Goal: Task Accomplishment & Management: Use online tool/utility

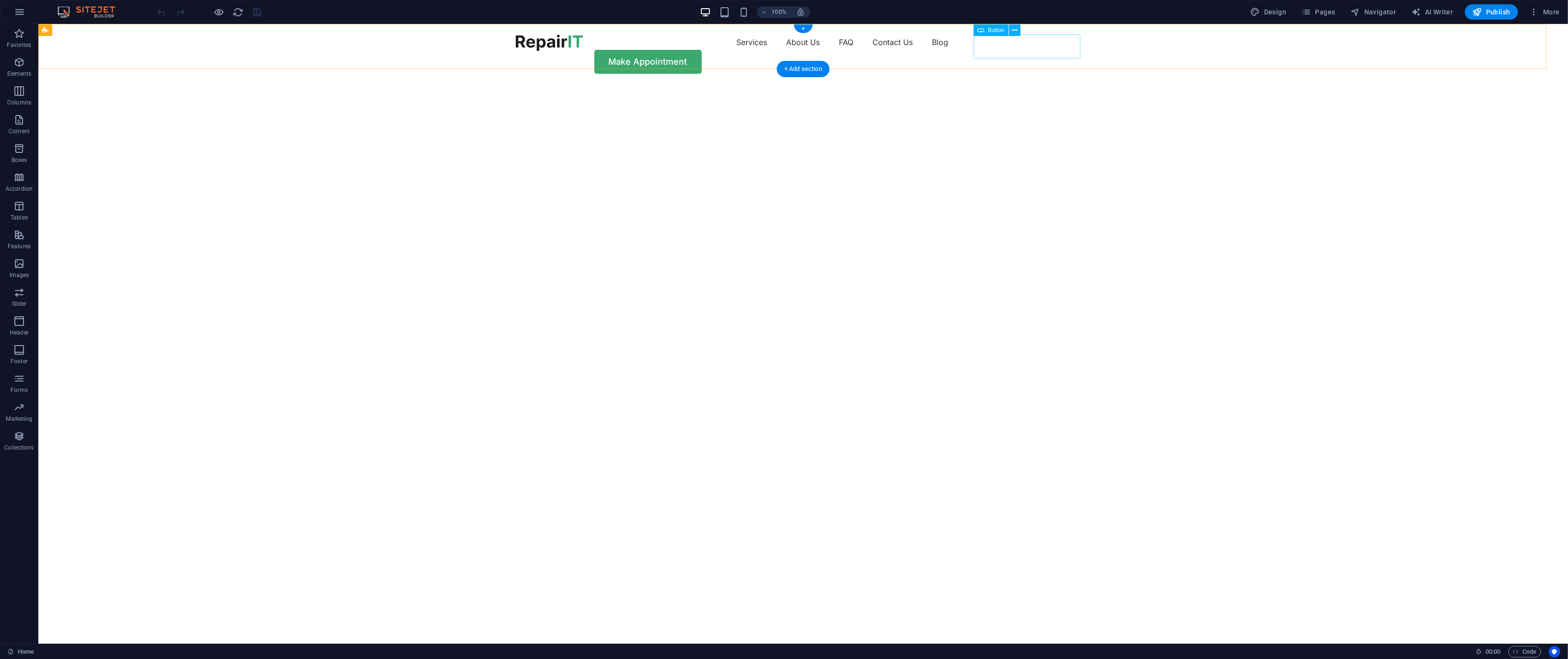
click at [784, 50] on div "Make Appointment" at bounding box center [803, 61] width 575 height 24
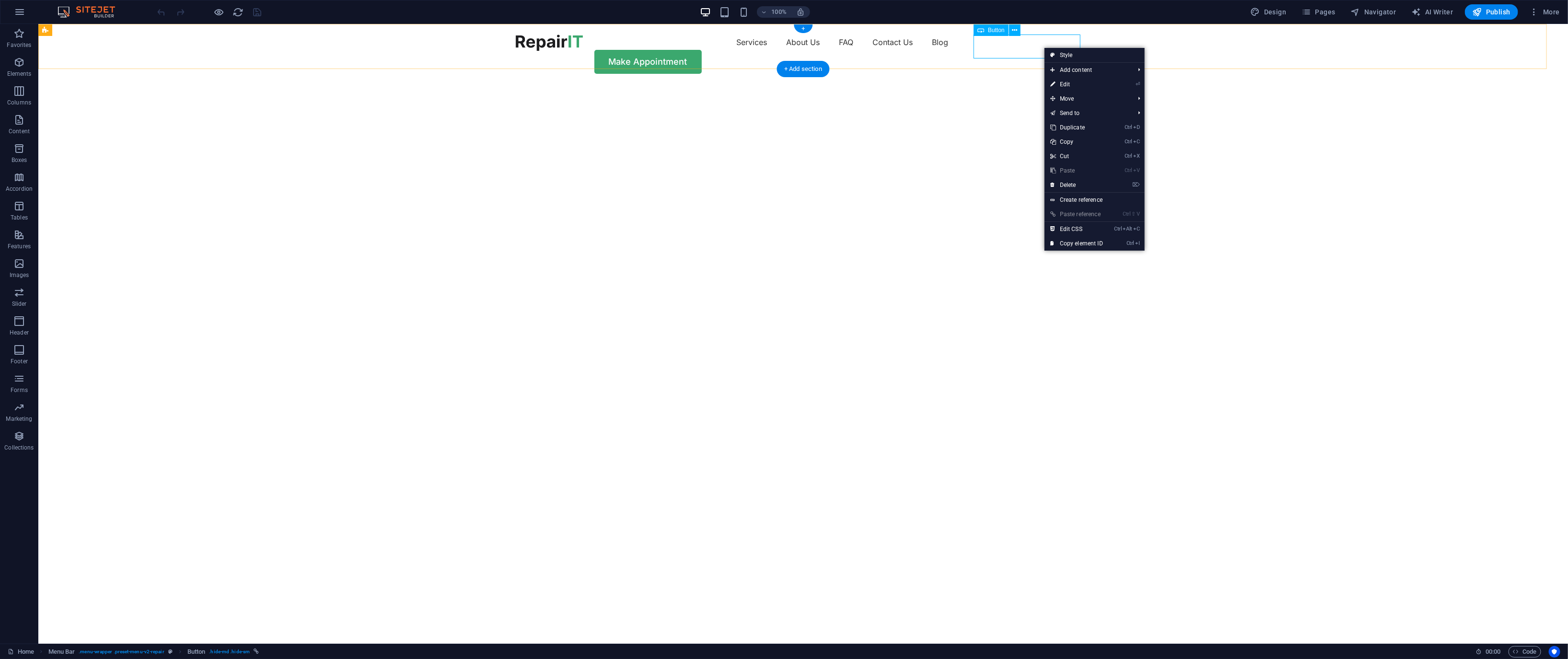
drag, startPoint x: 1082, startPoint y: 71, endPoint x: 1034, endPoint y: 44, distance: 55.1
click at [784, 50] on div "Make Appointment" at bounding box center [803, 61] width 575 height 24
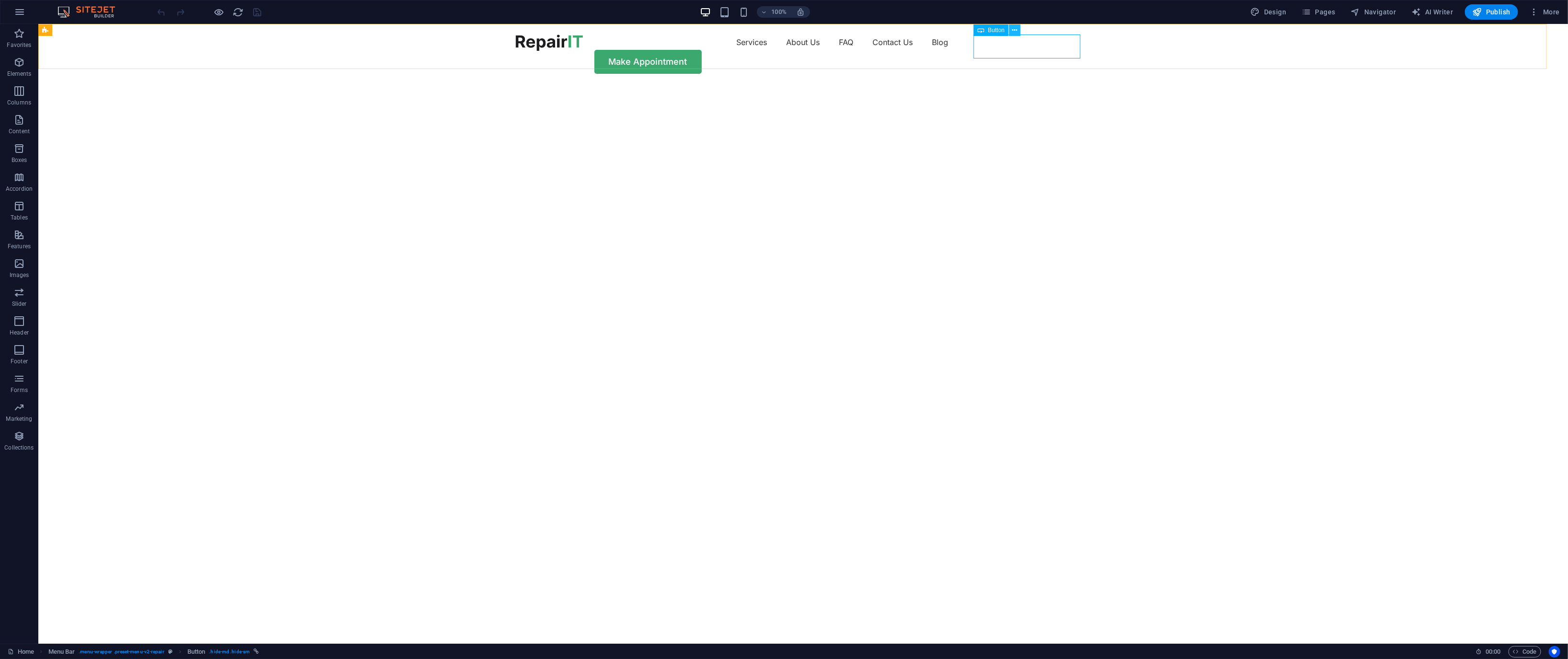
click at [784, 34] on icon at bounding box center [1014, 30] width 5 height 10
click at [784, 50] on div "Make Appointment" at bounding box center [803, 61] width 575 height 24
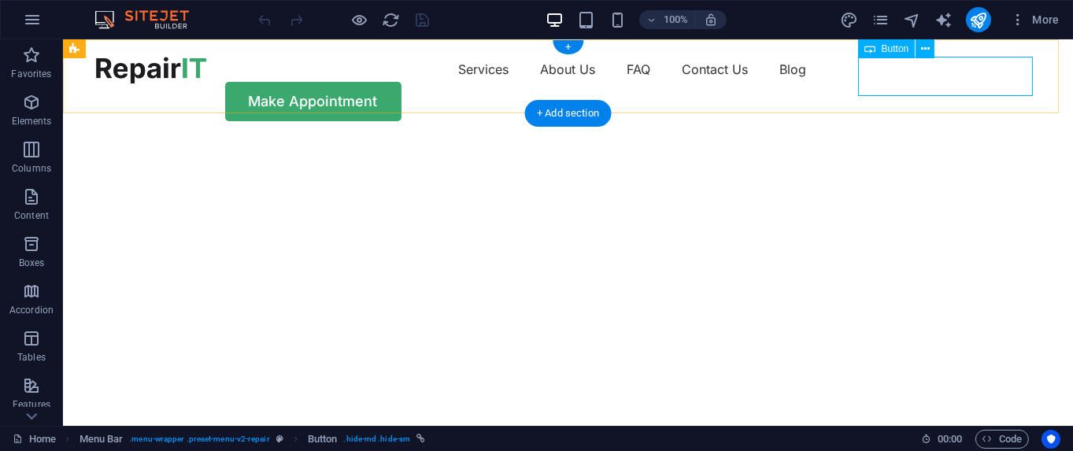
click at [929, 82] on div "Make Appointment" at bounding box center [568, 101] width 945 height 39
click at [928, 49] on icon at bounding box center [925, 49] width 9 height 17
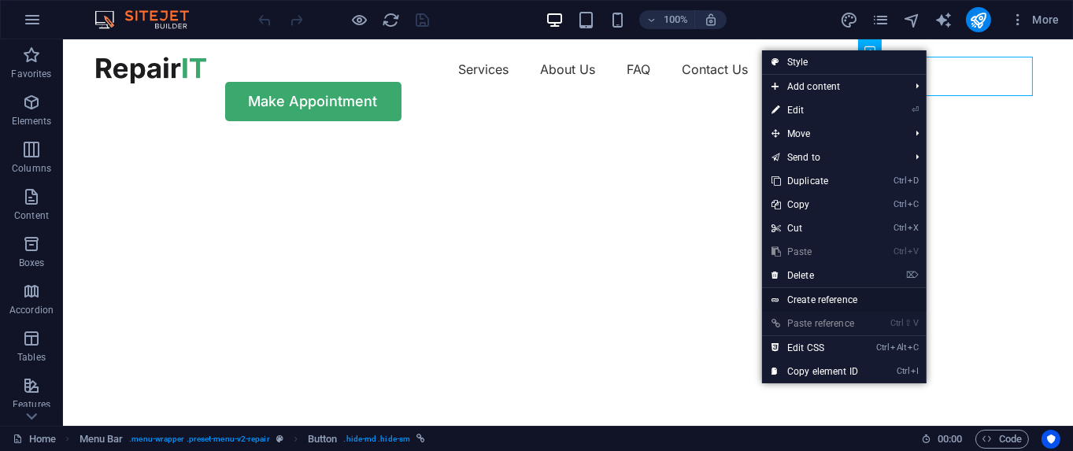
click at [869, 302] on link "Create reference" at bounding box center [844, 300] width 165 height 24
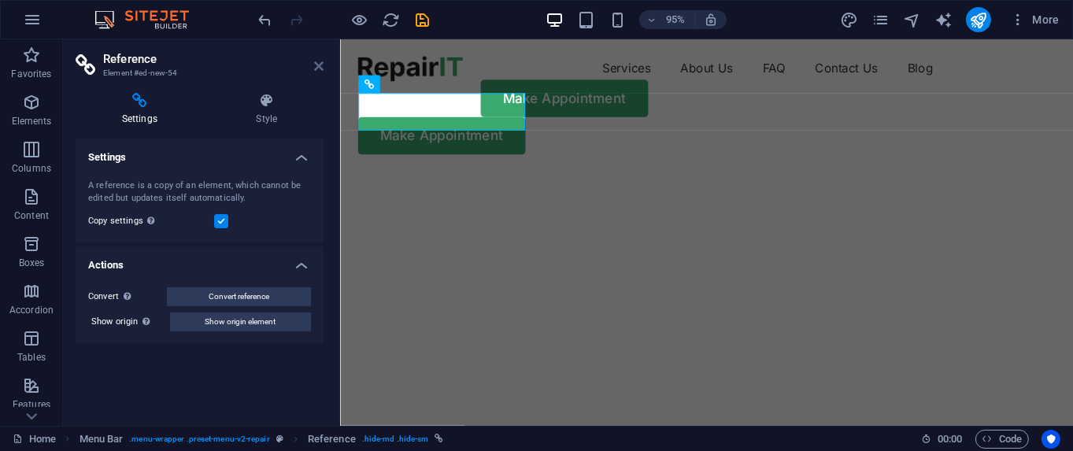
click at [315, 62] on icon at bounding box center [318, 66] width 9 height 13
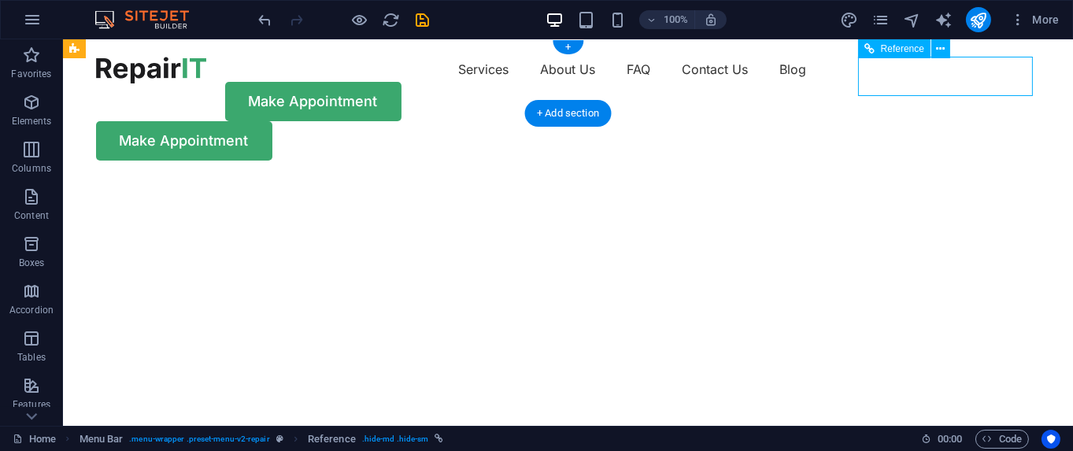
drag, startPoint x: 912, startPoint y: 78, endPoint x: 954, endPoint y: 89, distance: 43.9
click at [954, 121] on div "Make Appointment" at bounding box center [568, 140] width 945 height 39
click at [816, 82] on div "Make Appointment" at bounding box center [568, 101] width 945 height 39
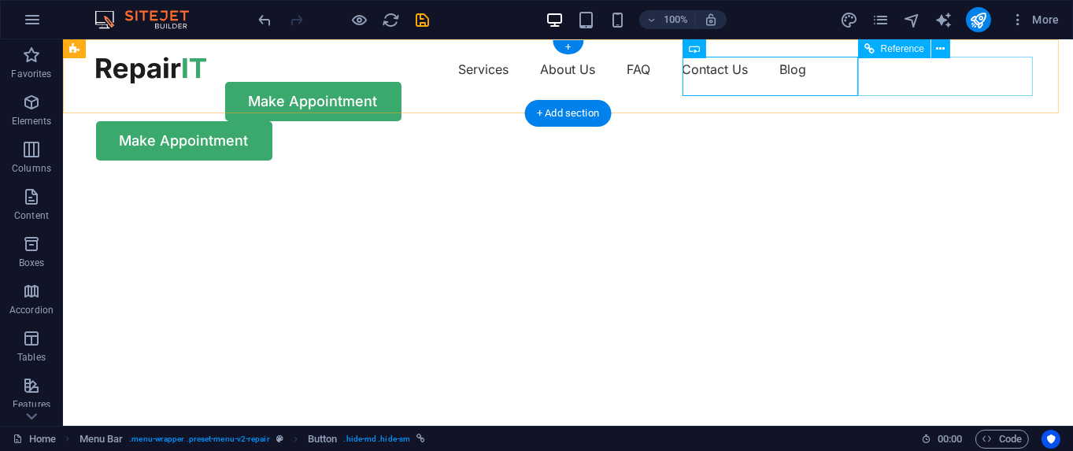
click at [915, 121] on div "Make Appointment" at bounding box center [568, 140] width 945 height 39
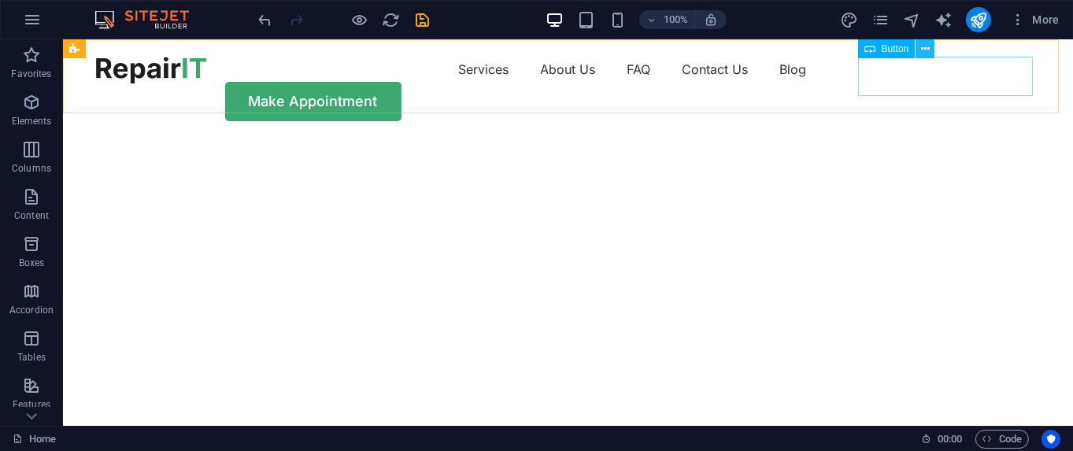
click at [924, 48] on icon at bounding box center [925, 49] width 9 height 17
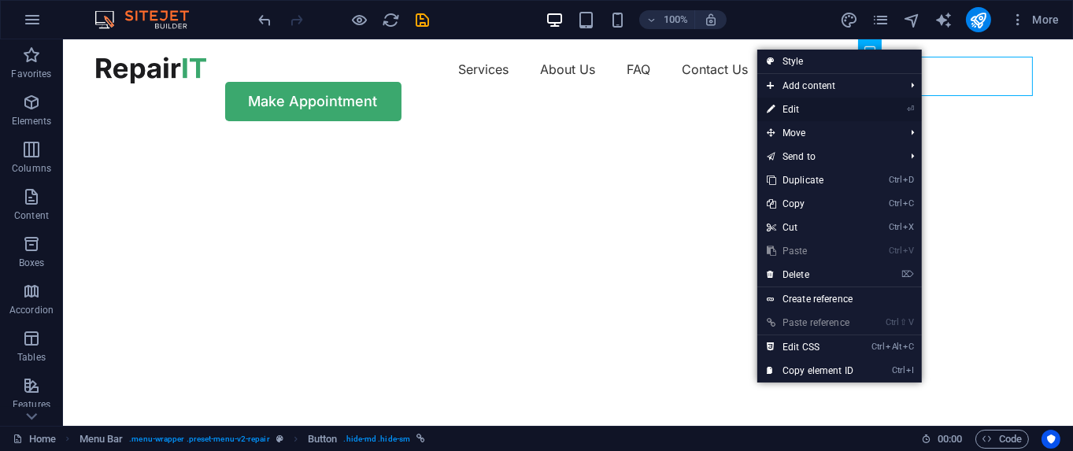
click at [877, 108] on li "⏎ Edit" at bounding box center [840, 110] width 165 height 24
click at [789, 109] on link "⏎ Edit" at bounding box center [811, 110] width 106 height 24
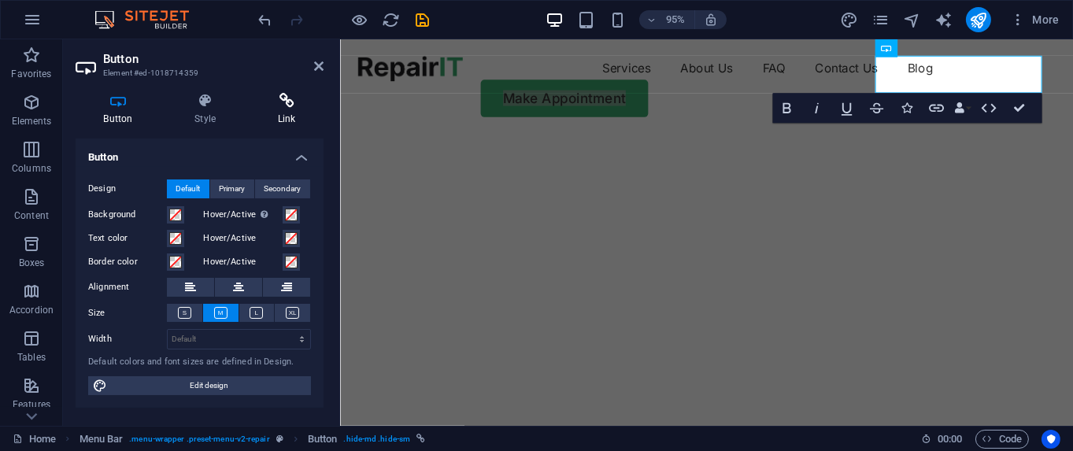
click at [291, 99] on icon at bounding box center [287, 101] width 74 height 16
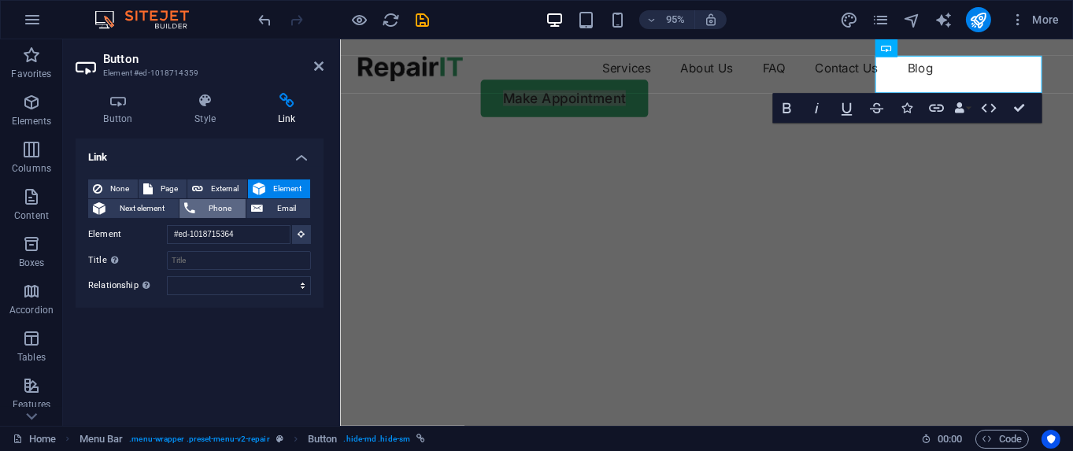
click at [219, 205] on span "Phone" at bounding box center [221, 208] width 42 height 19
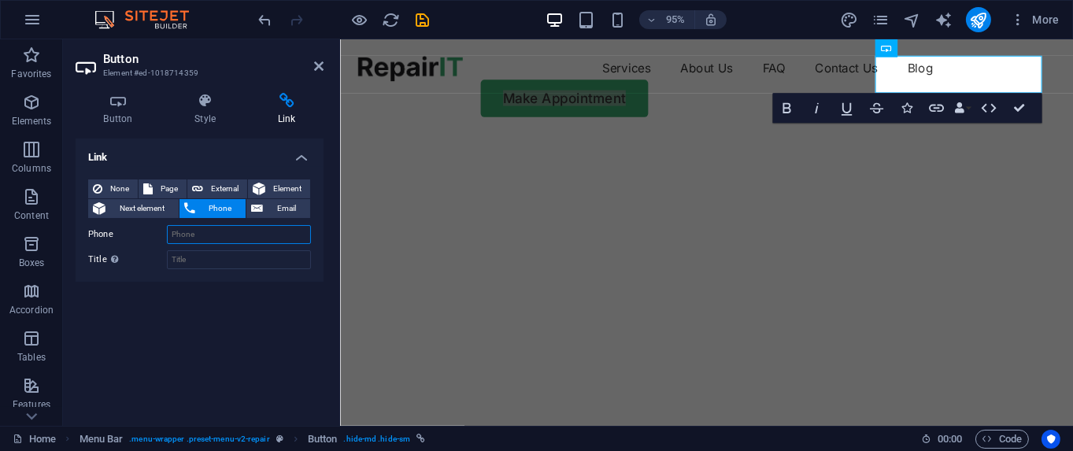
click at [228, 239] on input "Phone" at bounding box center [239, 234] width 144 height 19
type input "[PHONE_NUMBER]"
drag, startPoint x: 1025, startPoint y: 106, endPoint x: 962, endPoint y: 67, distance: 74.3
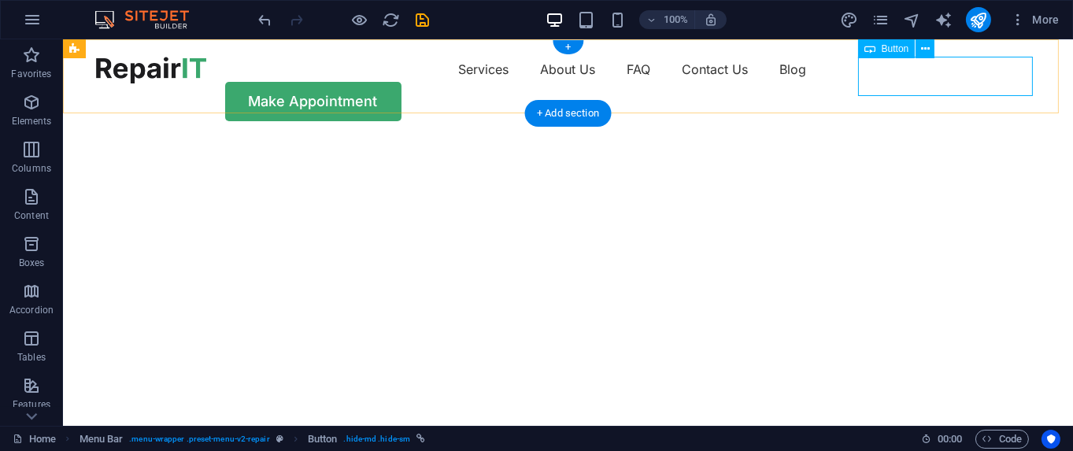
click at [953, 82] on div "Make Appointment" at bounding box center [568, 101] width 945 height 39
click at [904, 82] on div "Make Appointment" at bounding box center [568, 101] width 945 height 39
click at [895, 82] on div "Make Appointment" at bounding box center [568, 101] width 945 height 39
click at [922, 49] on icon at bounding box center [925, 49] width 9 height 17
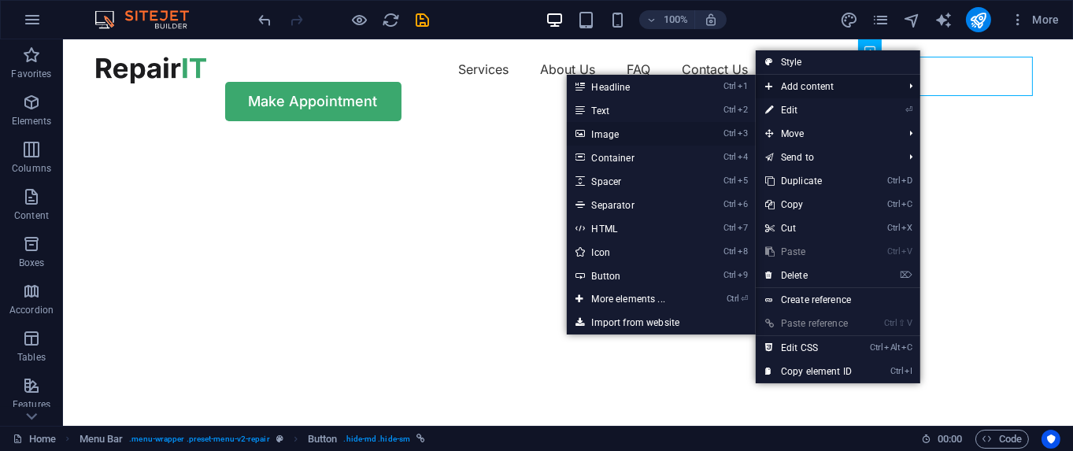
click at [604, 134] on link "Ctrl 3 Image" at bounding box center [632, 134] width 130 height 24
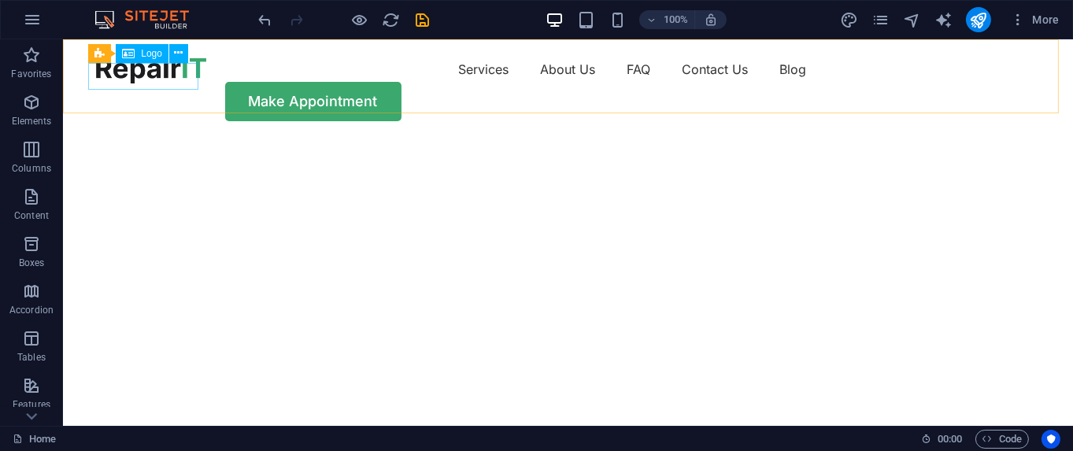
click at [152, 51] on span "Logo" at bounding box center [151, 53] width 21 height 9
click at [176, 54] on icon at bounding box center [178, 53] width 9 height 17
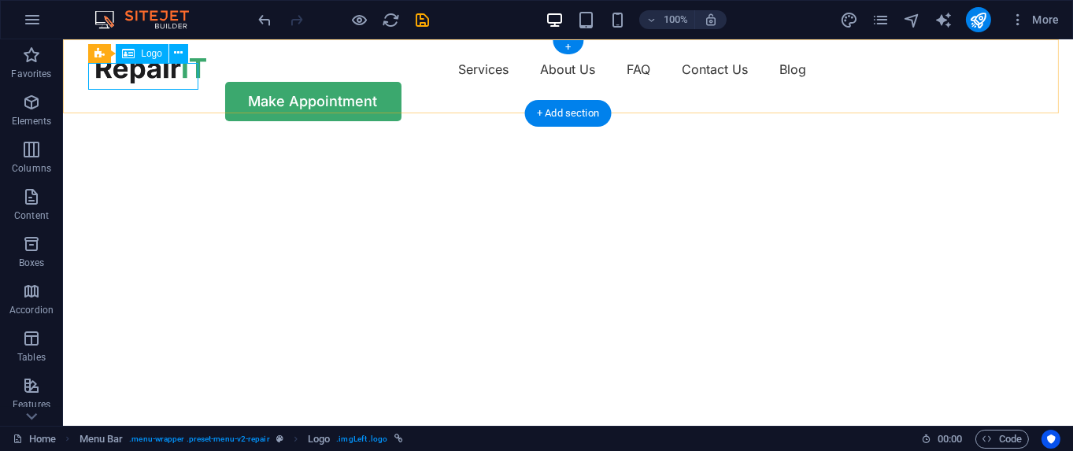
click at [135, 65] on div at bounding box center [151, 70] width 110 height 27
click at [137, 83] on div at bounding box center [151, 70] width 110 height 27
click at [571, 116] on div "+ Add section" at bounding box center [567, 113] width 87 height 27
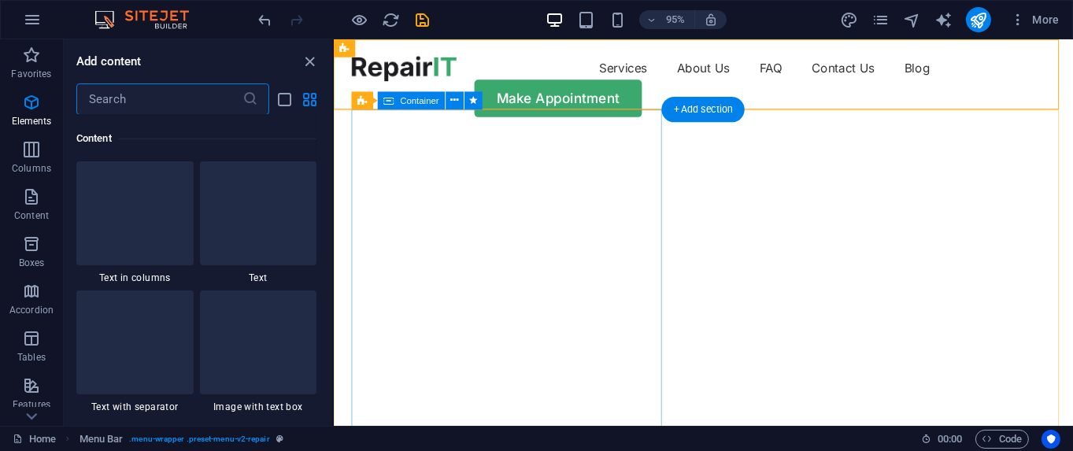
scroll to position [2754, 0]
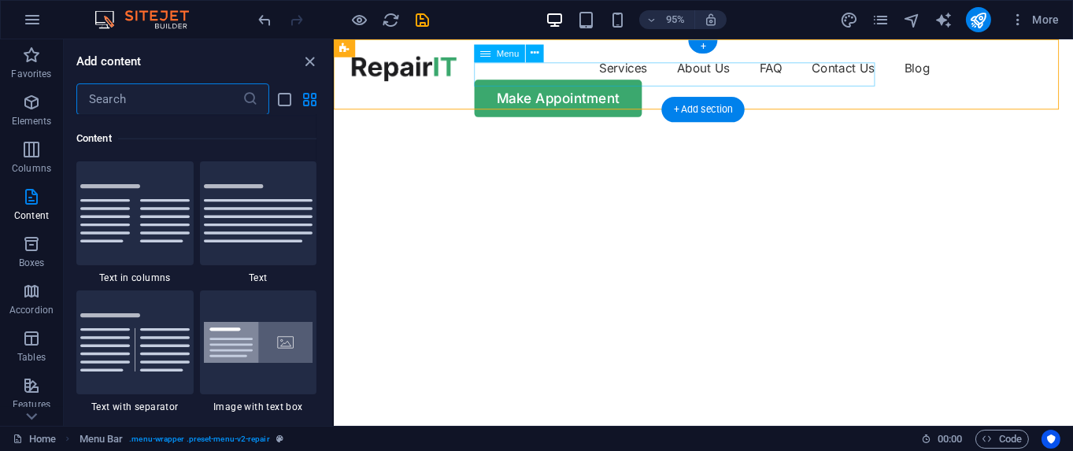
click at [528, 78] on nav "Services About Us FAQ Contact Us Blog" at bounding box center [722, 69] width 740 height 25
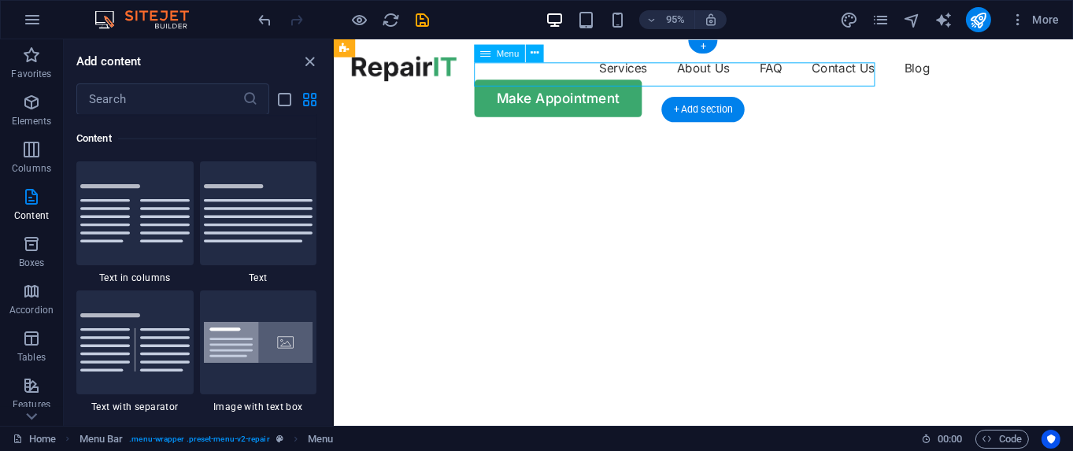
click at [614, 72] on nav "Services About Us FAQ Contact Us Blog" at bounding box center [722, 69] width 740 height 25
click at [533, 54] on icon at bounding box center [535, 54] width 8 height 16
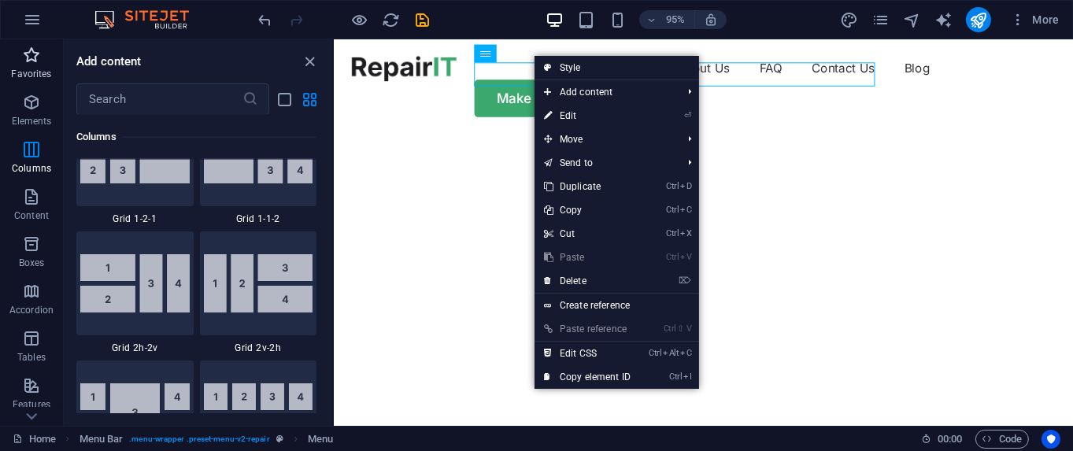
scroll to position [2360, 0]
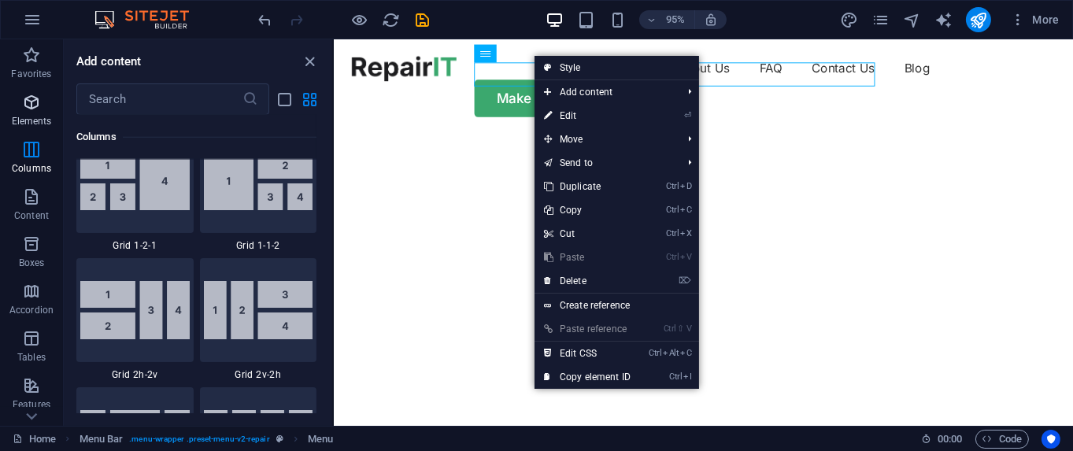
click at [42, 117] on p "Elements" at bounding box center [32, 121] width 40 height 13
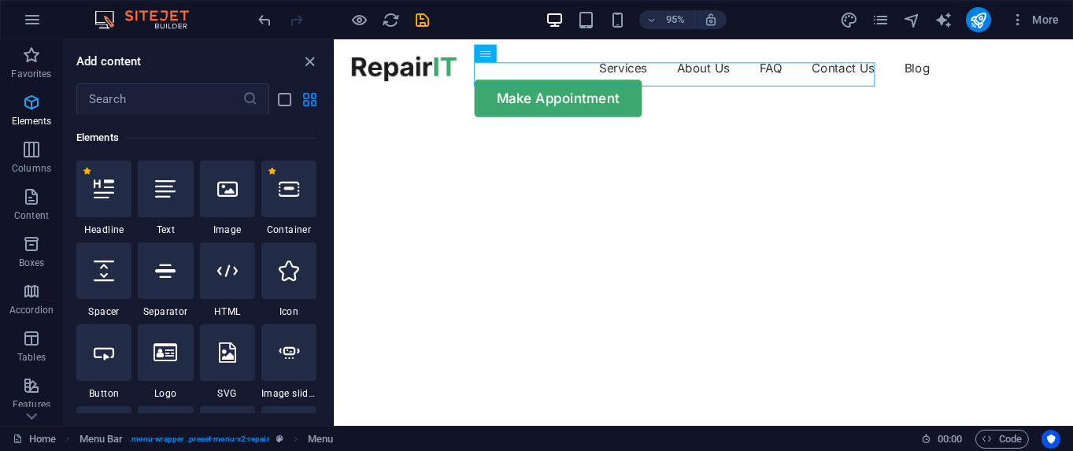
scroll to position [167, 0]
click at [129, 195] on div at bounding box center [103, 189] width 55 height 57
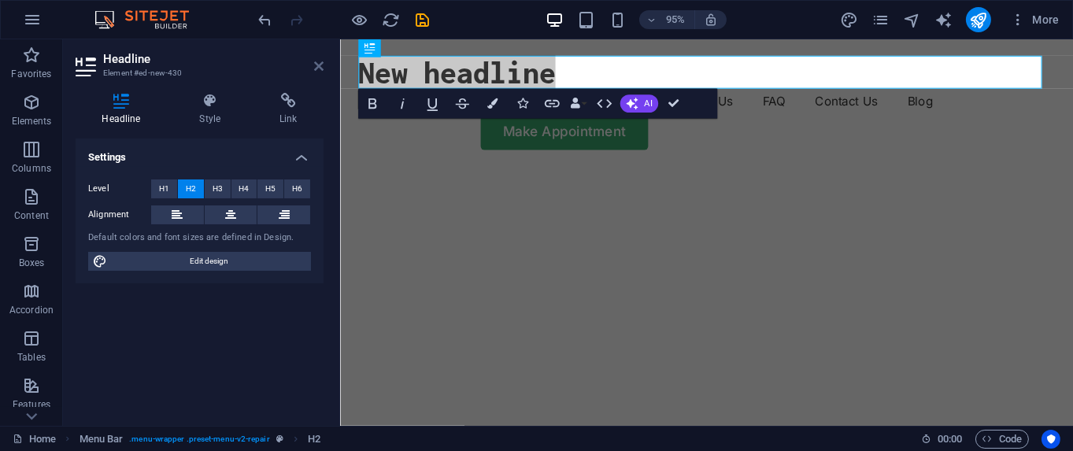
click at [316, 63] on icon at bounding box center [318, 66] width 9 height 13
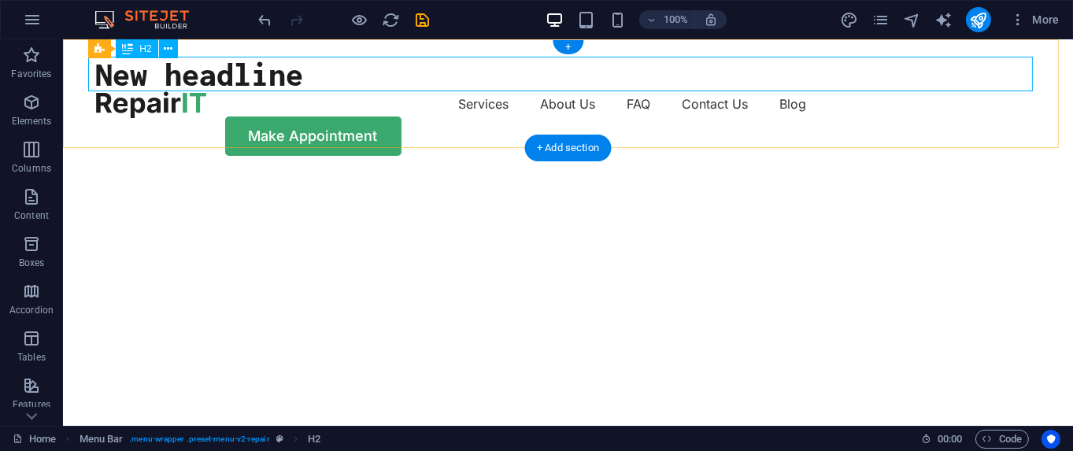
click at [536, 76] on div "New headline" at bounding box center [568, 74] width 945 height 35
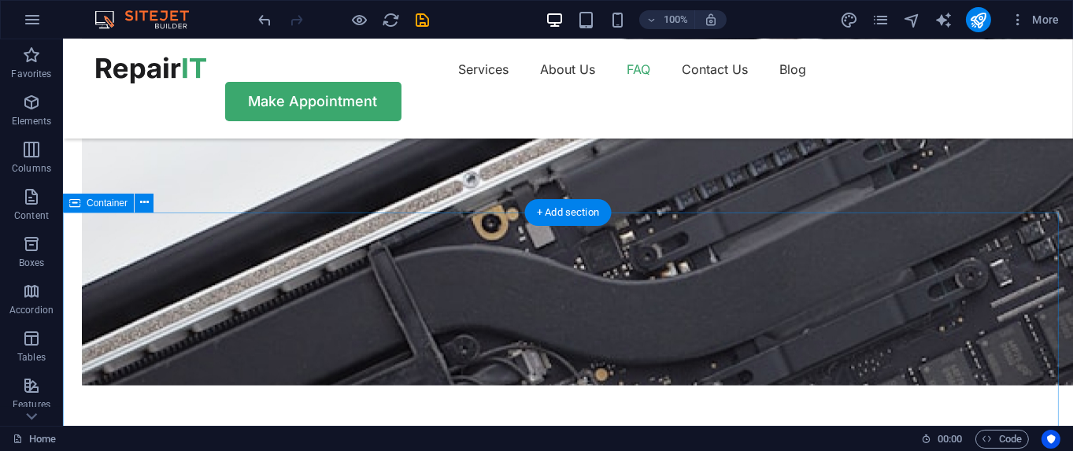
scroll to position [3248, 0]
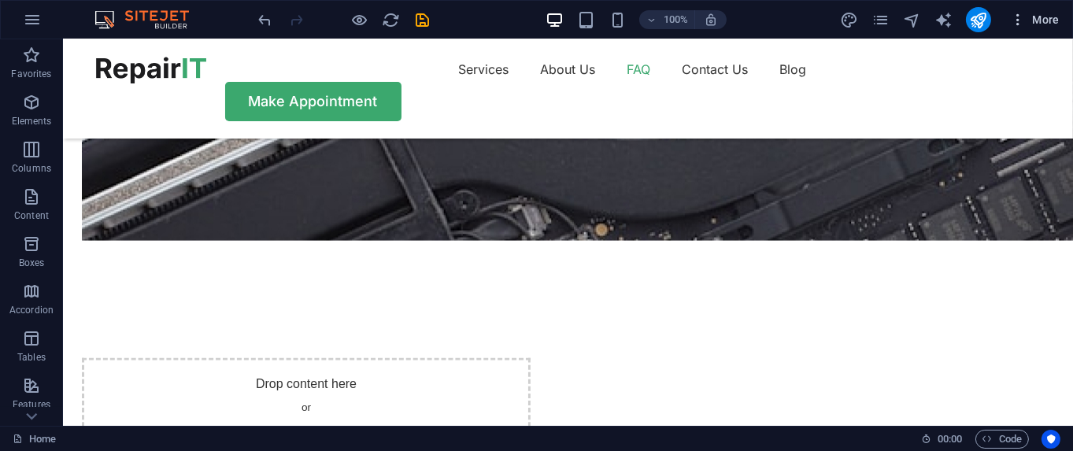
click at [1047, 24] on span "More" at bounding box center [1035, 20] width 50 height 16
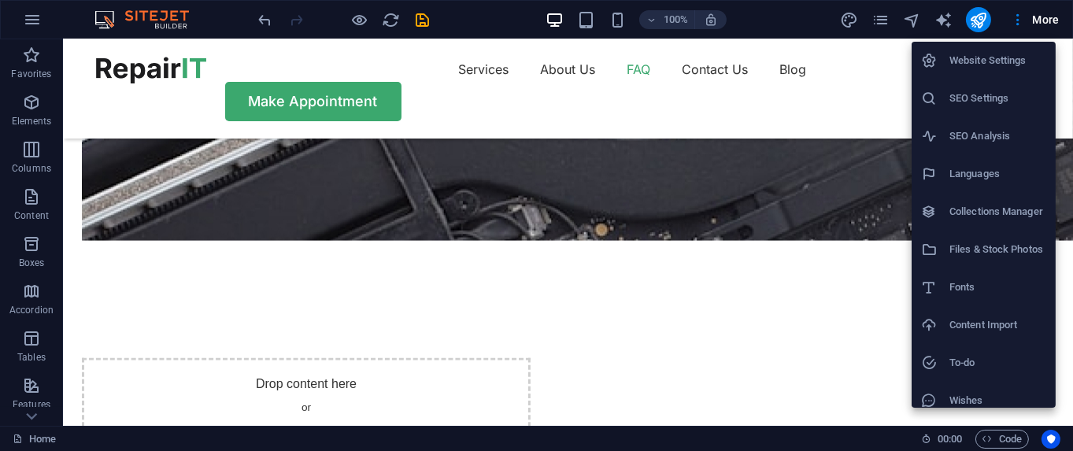
click at [35, 22] on div at bounding box center [536, 225] width 1073 height 451
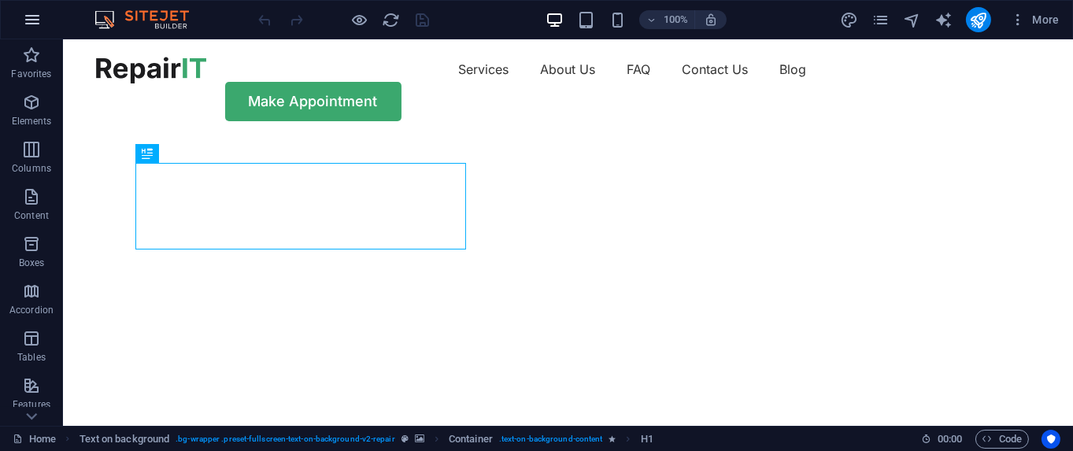
click at [39, 21] on icon "button" at bounding box center [32, 19] width 19 height 19
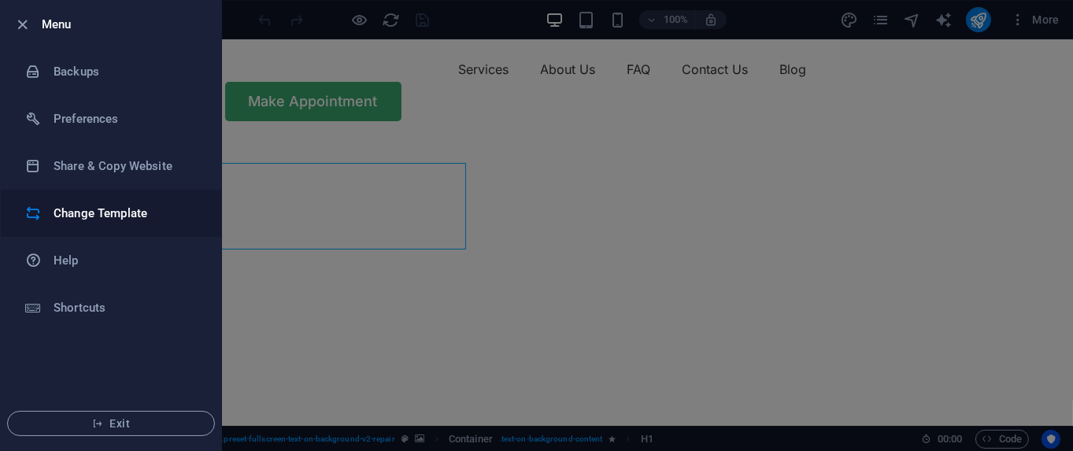
click at [124, 207] on h6 "Change Template" at bounding box center [127, 213] width 146 height 19
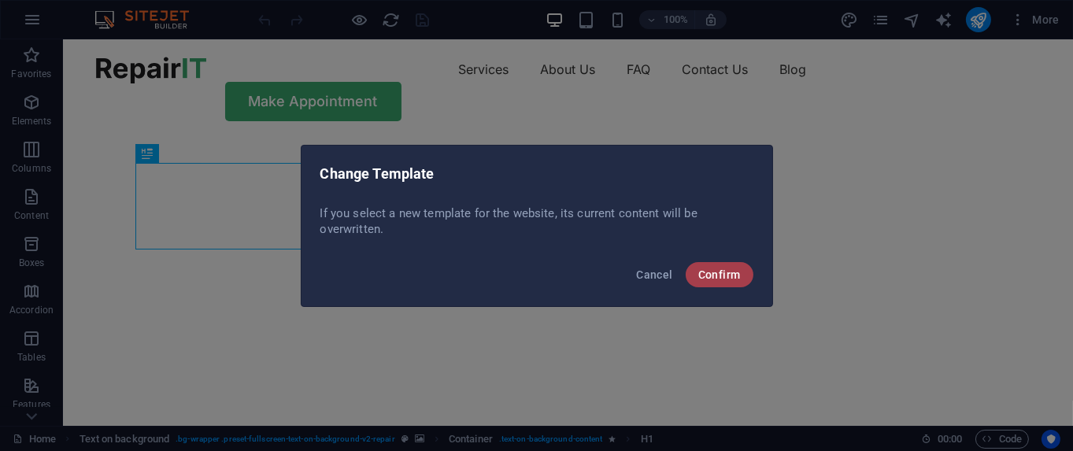
click at [741, 276] on button "Confirm" at bounding box center [720, 274] width 68 height 25
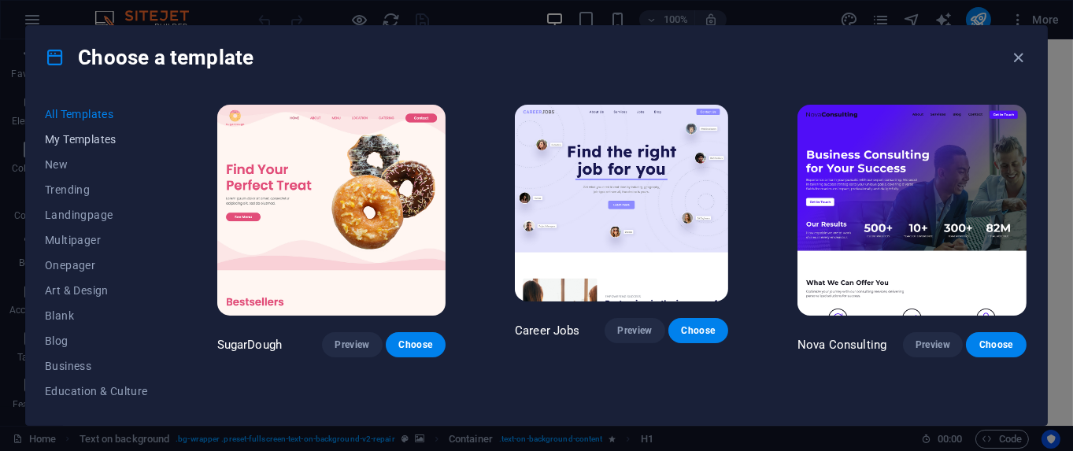
click at [117, 135] on span "My Templates" at bounding box center [96, 139] width 103 height 13
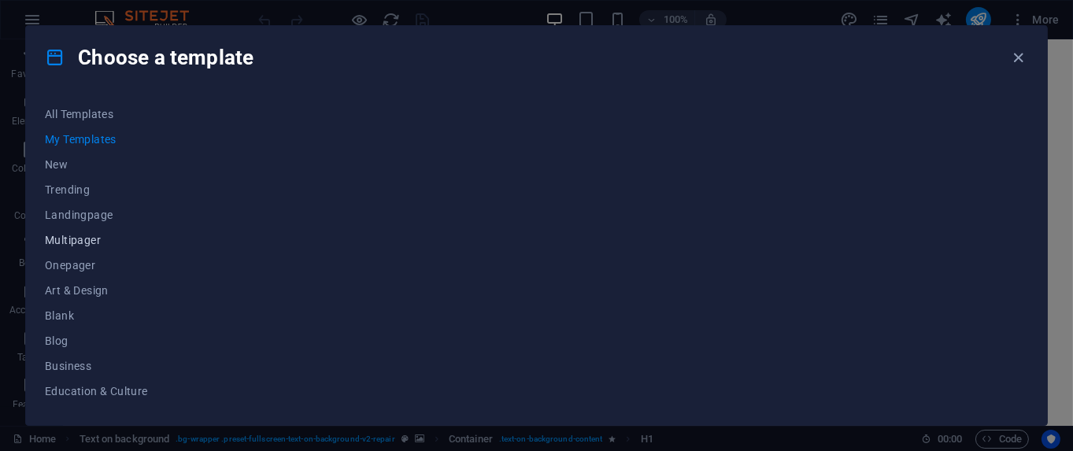
click at [87, 242] on span "Multipager" at bounding box center [96, 240] width 103 height 13
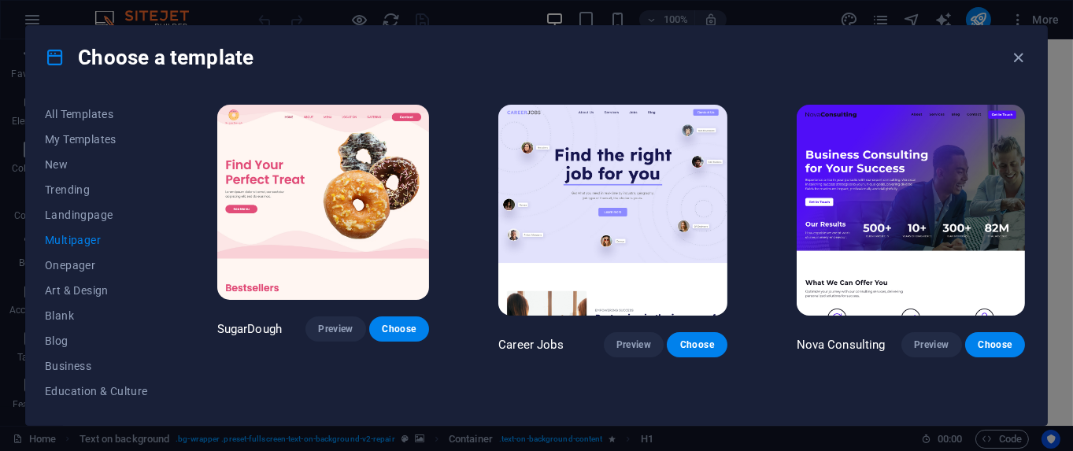
click at [99, 245] on span "Multipager" at bounding box center [96, 240] width 103 height 13
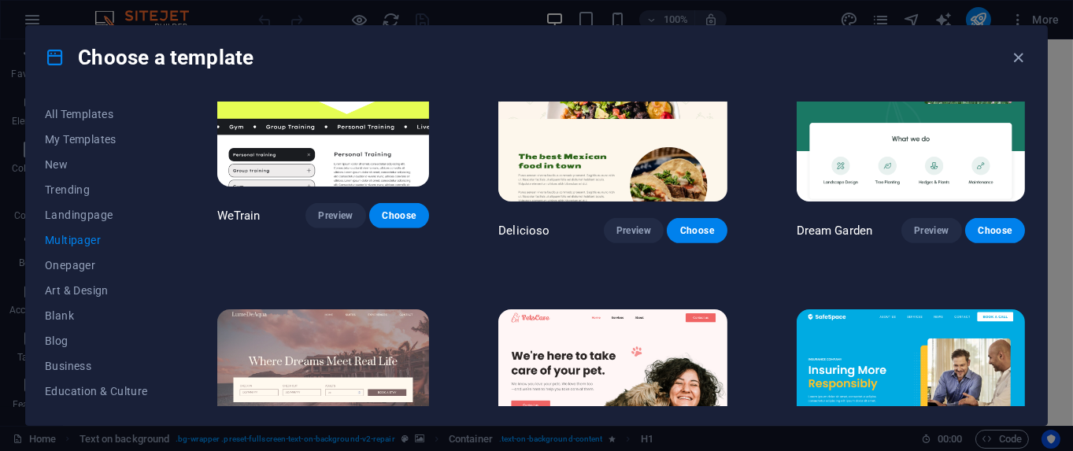
scroll to position [1378, 0]
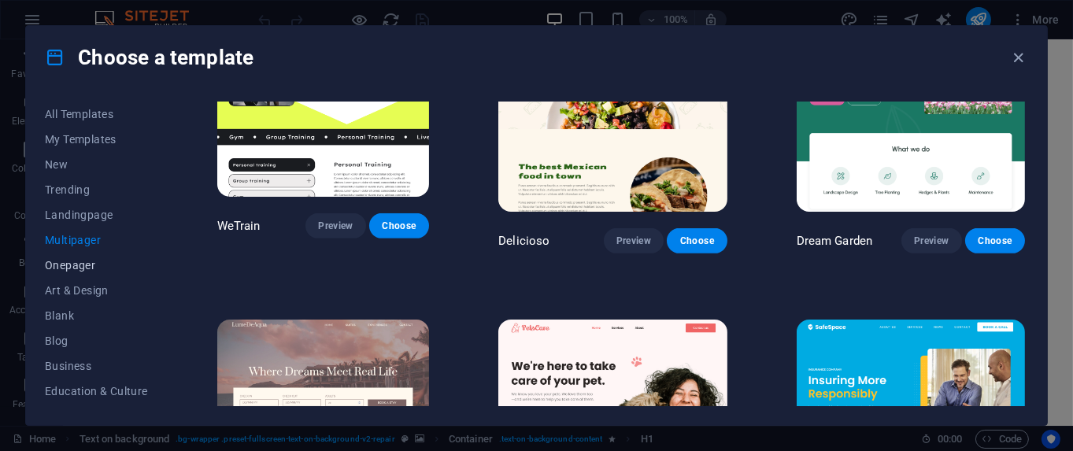
click at [82, 262] on span "Onepager" at bounding box center [96, 265] width 103 height 13
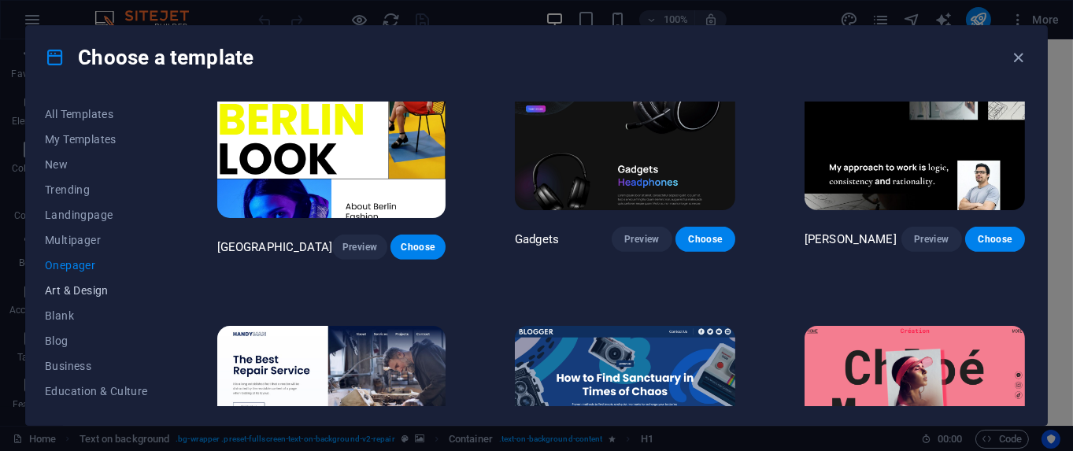
click at [93, 289] on span "Art & Design" at bounding box center [96, 290] width 103 height 13
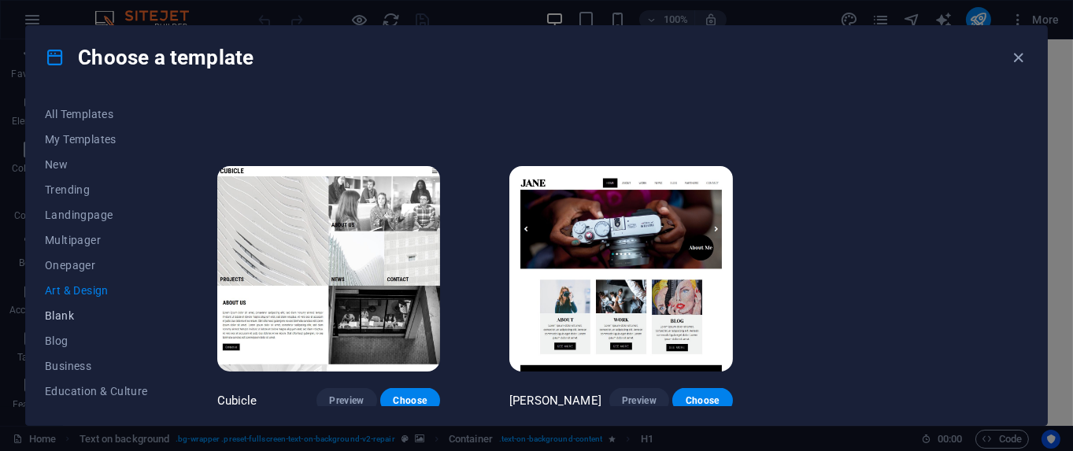
click at [71, 315] on span "Blank" at bounding box center [96, 315] width 103 height 13
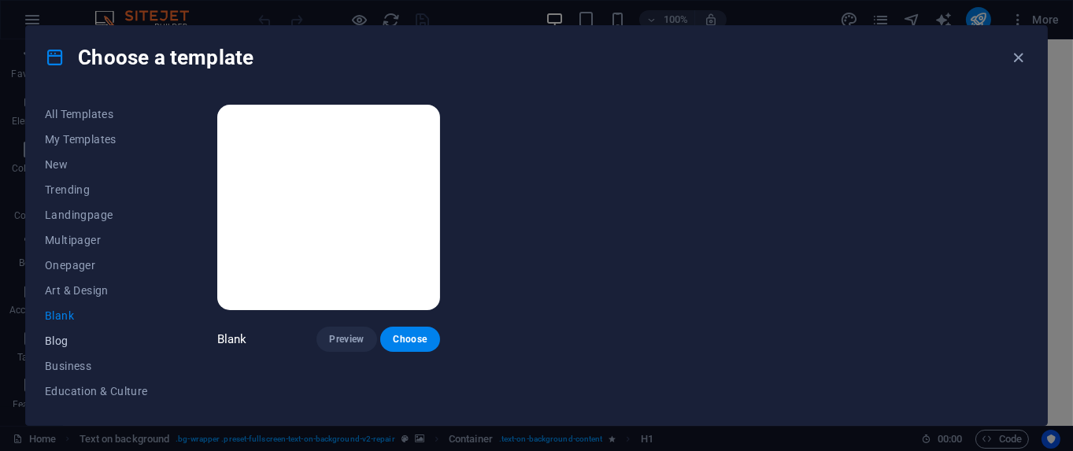
click at [65, 339] on span "Blog" at bounding box center [96, 341] width 103 height 13
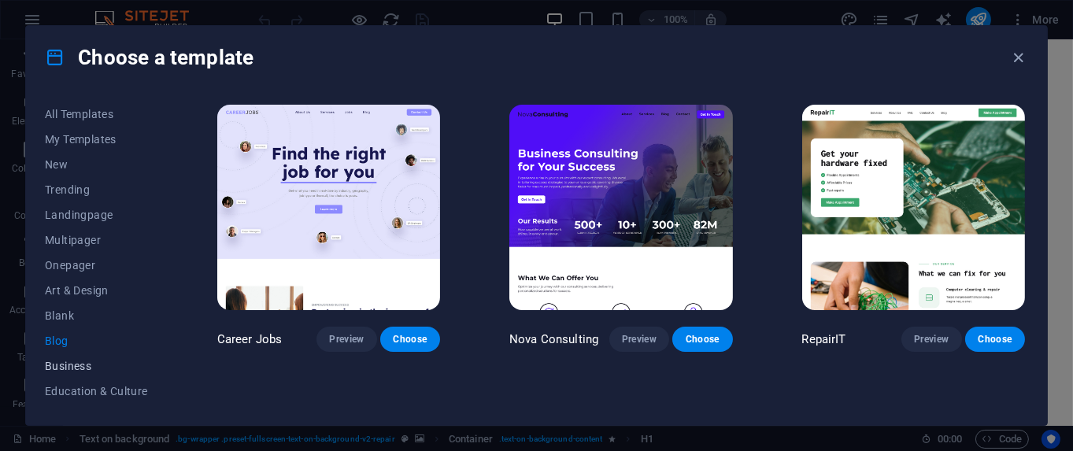
click at [79, 362] on span "Business" at bounding box center [96, 366] width 103 height 13
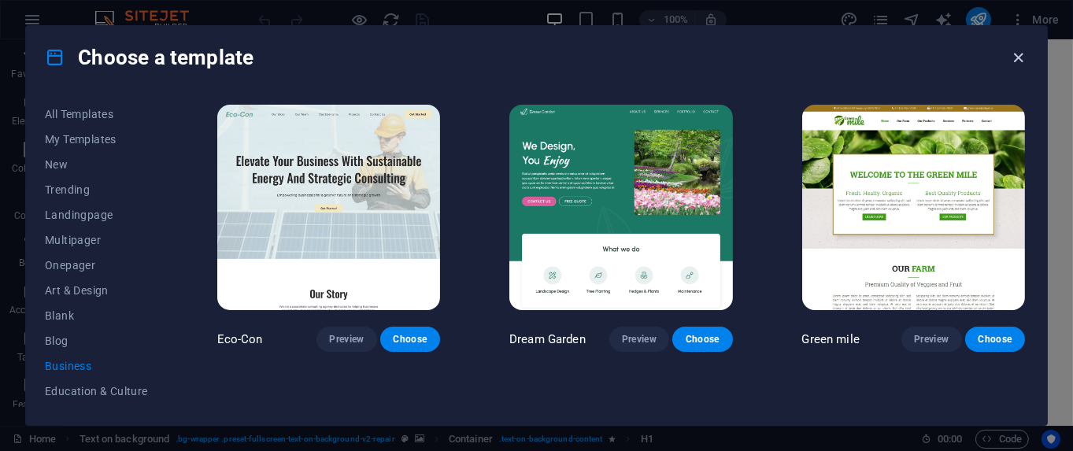
click at [1017, 55] on icon "button" at bounding box center [1019, 58] width 18 height 18
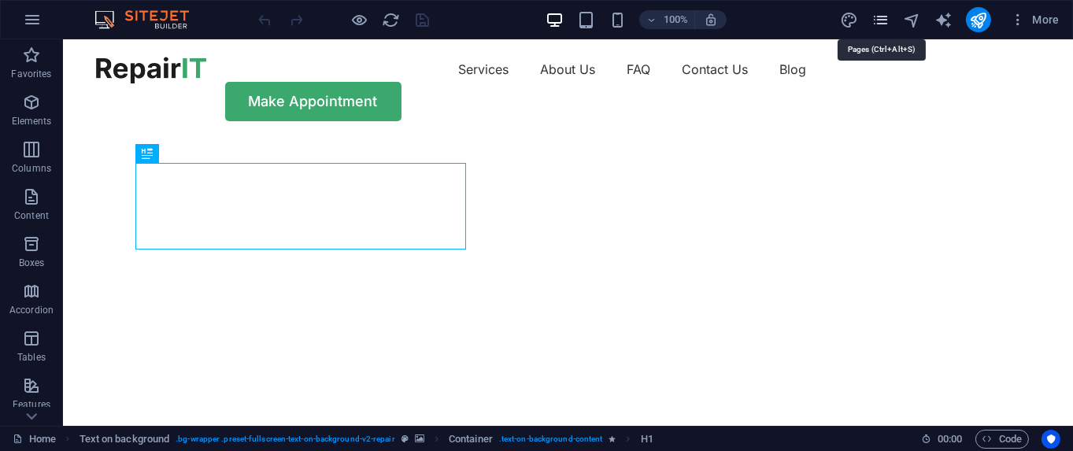
click at [880, 24] on icon "pages" at bounding box center [881, 20] width 18 height 18
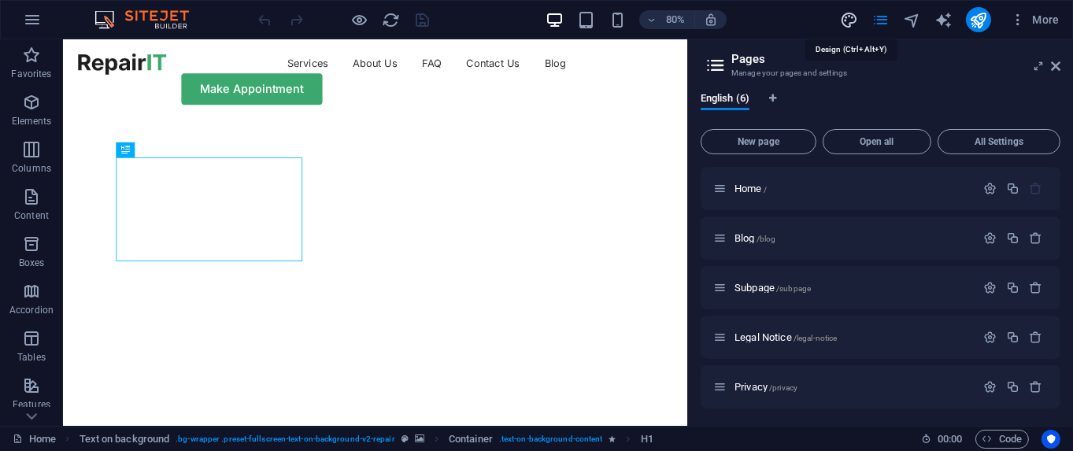
click at [848, 24] on icon "design" at bounding box center [849, 20] width 18 height 18
select select "px"
select select "400"
select select "px"
